Goal: Transaction & Acquisition: Purchase product/service

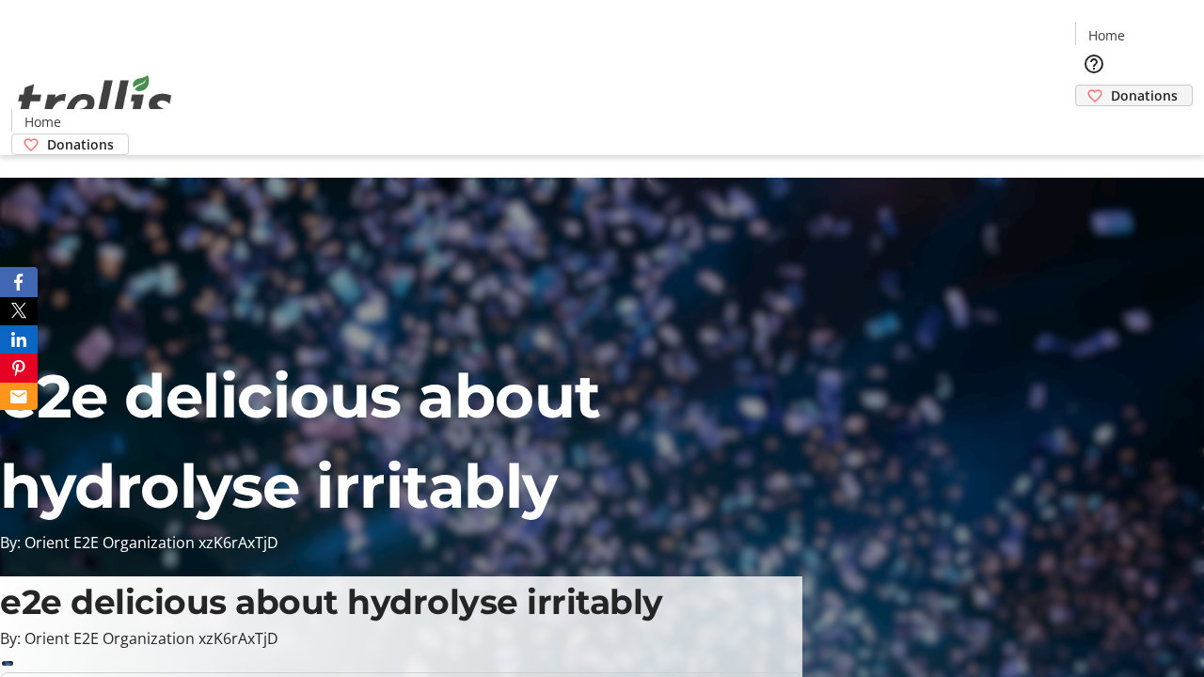
click at [1111, 86] on span "Donations" at bounding box center [1144, 96] width 67 height 20
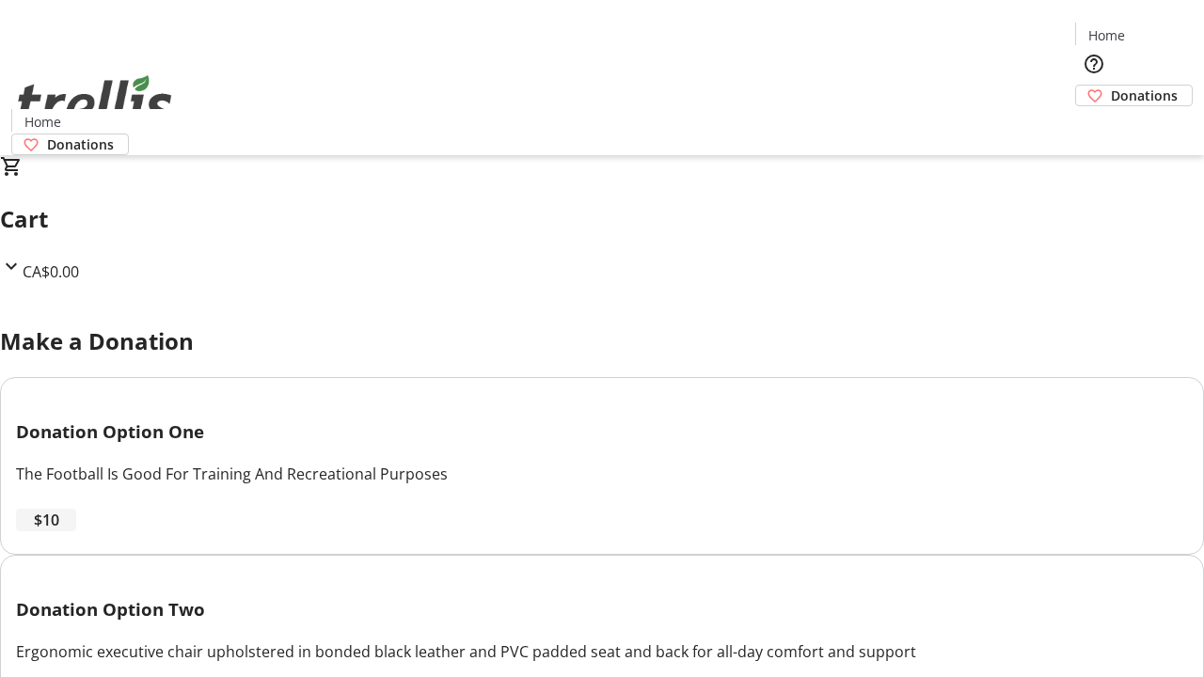
click at [59, 532] on span "$10" at bounding box center [46, 520] width 25 height 23
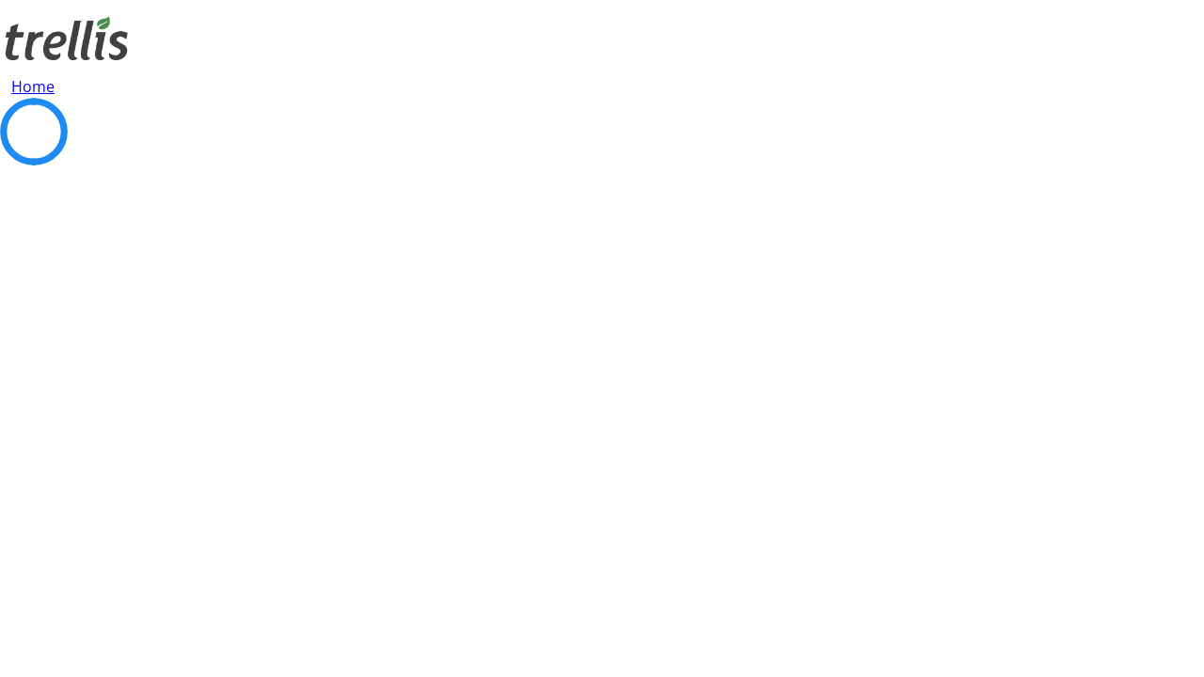
select select "CA"
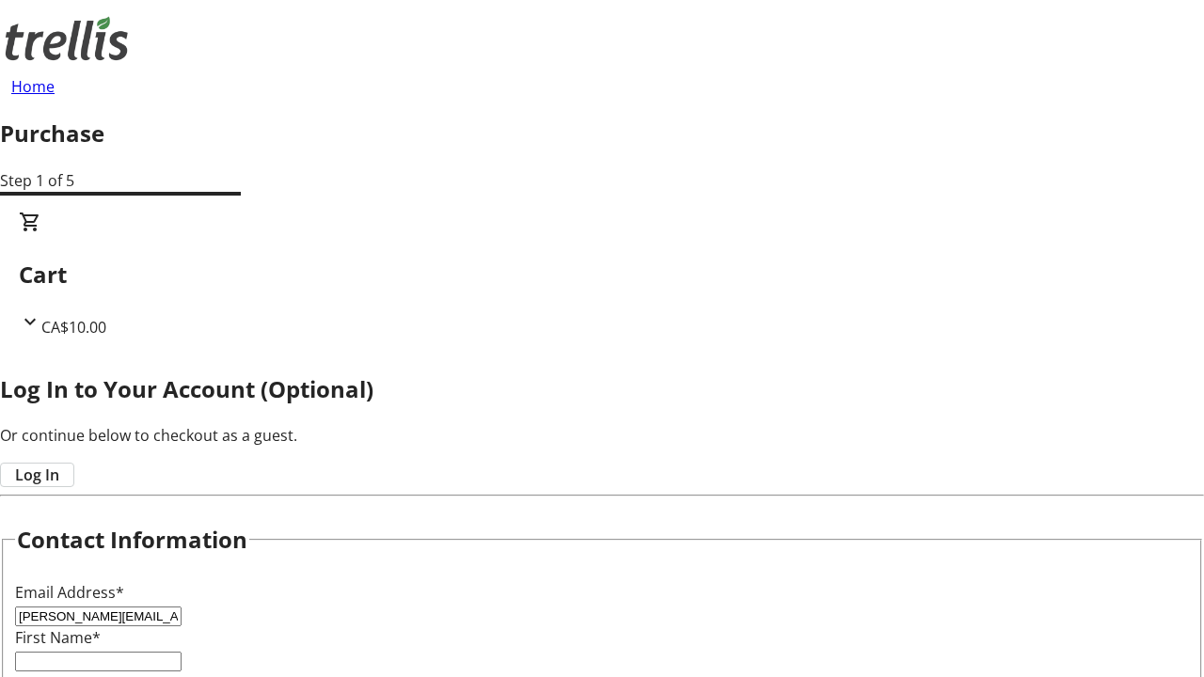
type input "[PERSON_NAME][EMAIL_ADDRESS][DOMAIN_NAME]"
type input "[PERSON_NAME]"
type input "[STREET_ADDRESS][PERSON_NAME]"
type input "Kelowna"
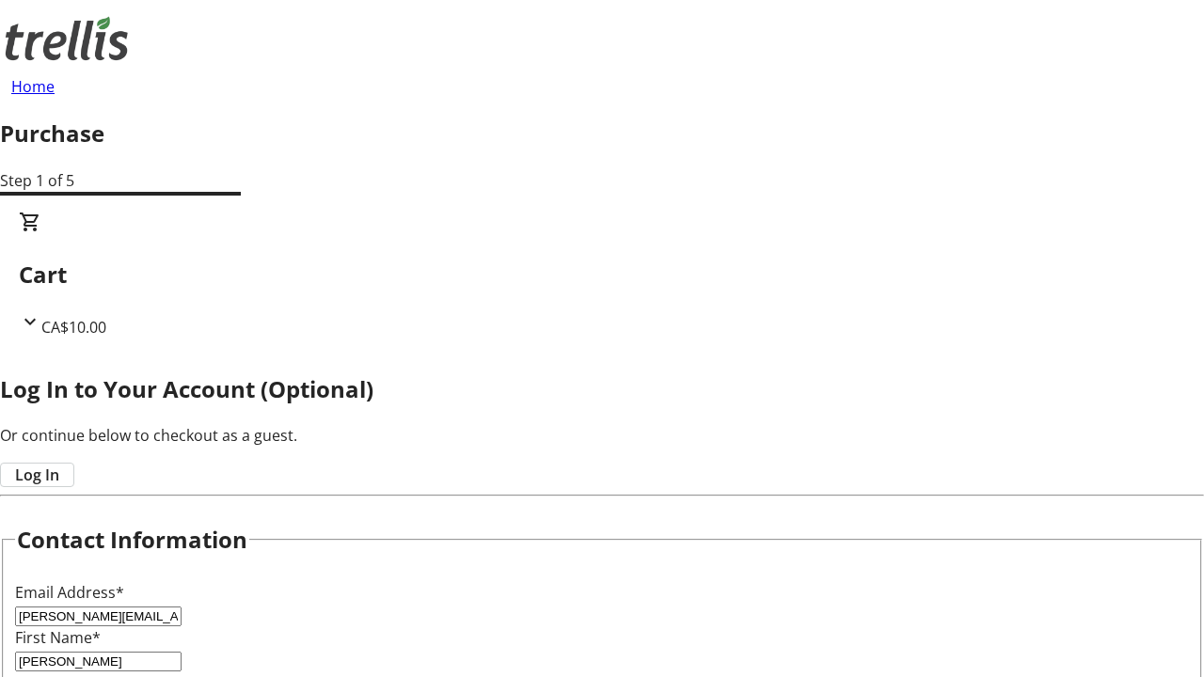
select select "BC"
type input "Kelowna"
type input "V1Y 0C2"
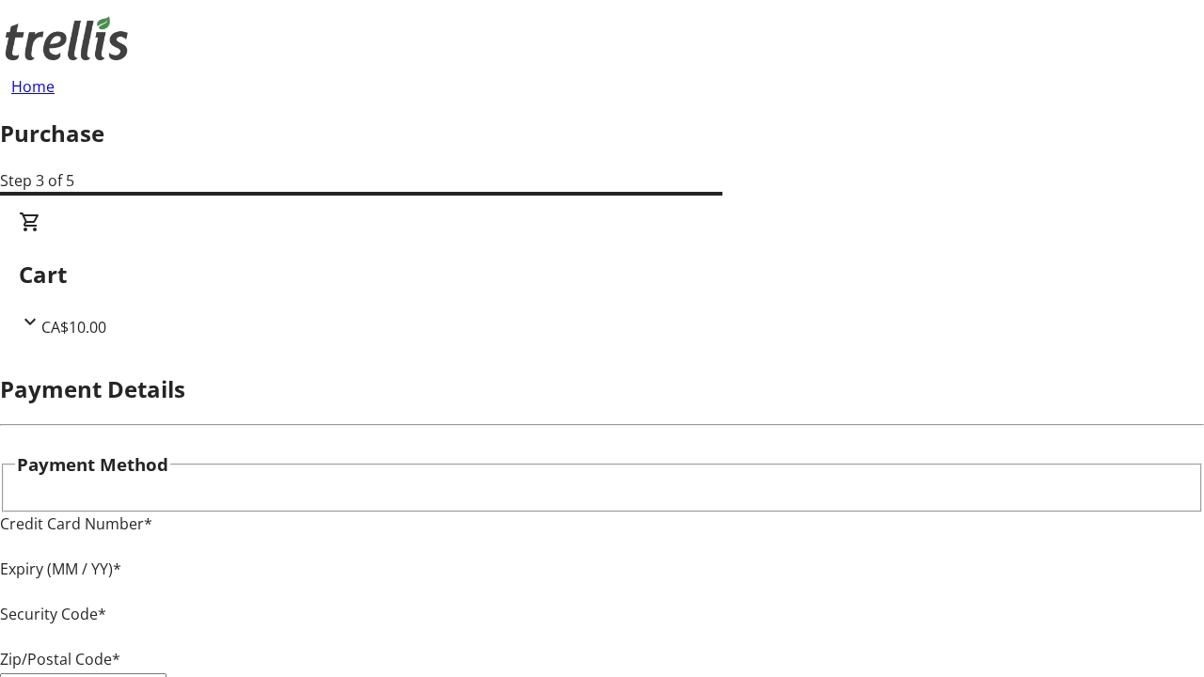
type input "V1Y 0C2"
